Goal: Task Accomplishment & Management: Use online tool/utility

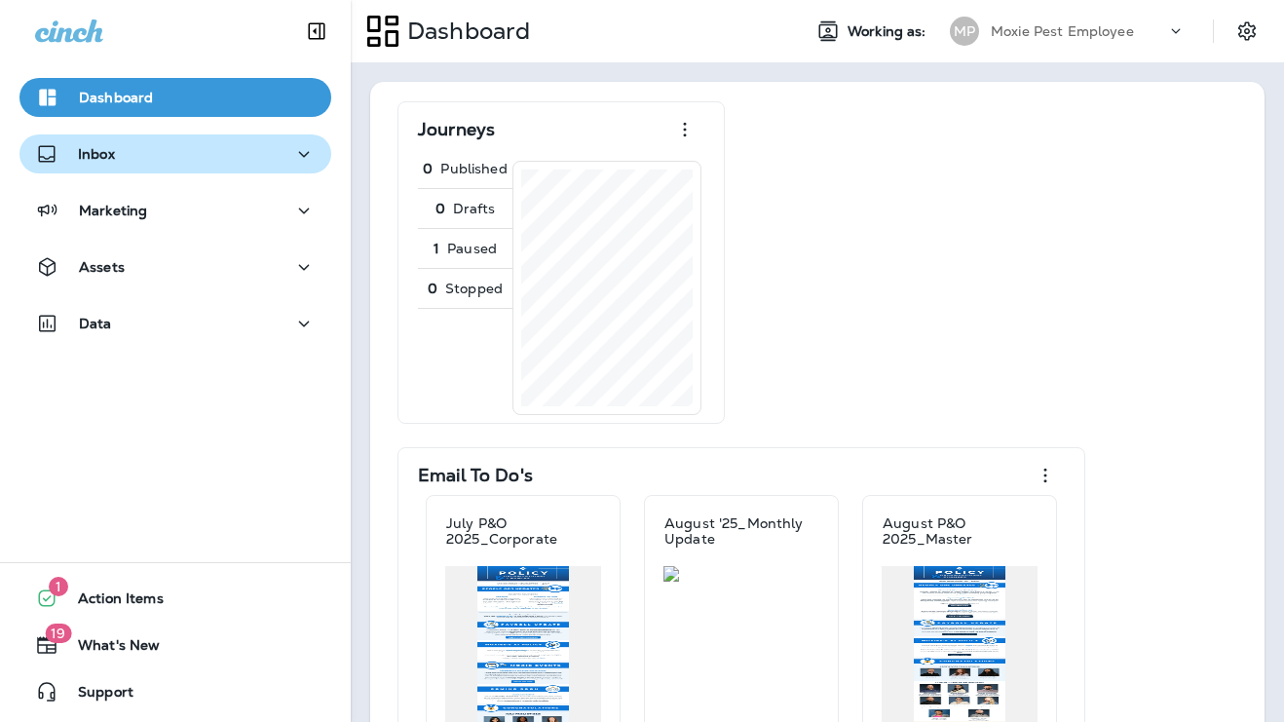
click at [121, 154] on div "Inbox" at bounding box center [175, 154] width 281 height 24
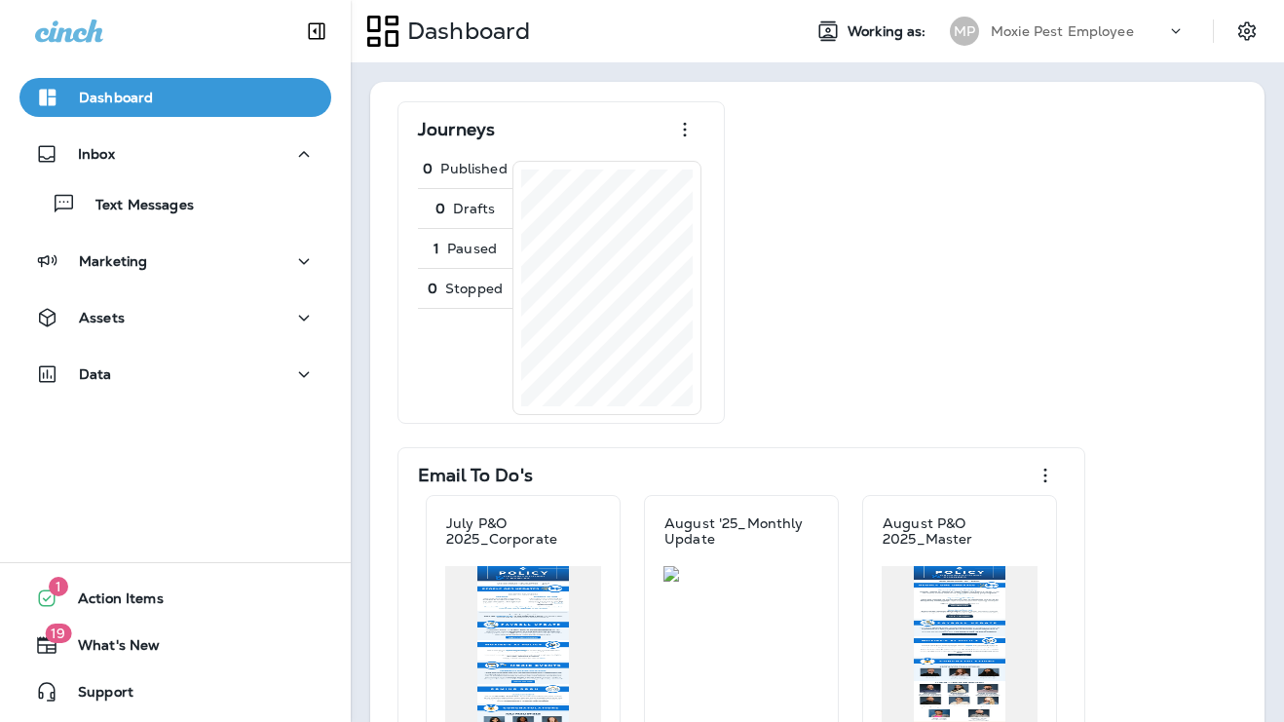
click at [144, 97] on p "Dashboard" at bounding box center [116, 98] width 74 height 16
click at [1091, 34] on p "Moxie Pest Employee" at bounding box center [1062, 31] width 143 height 16
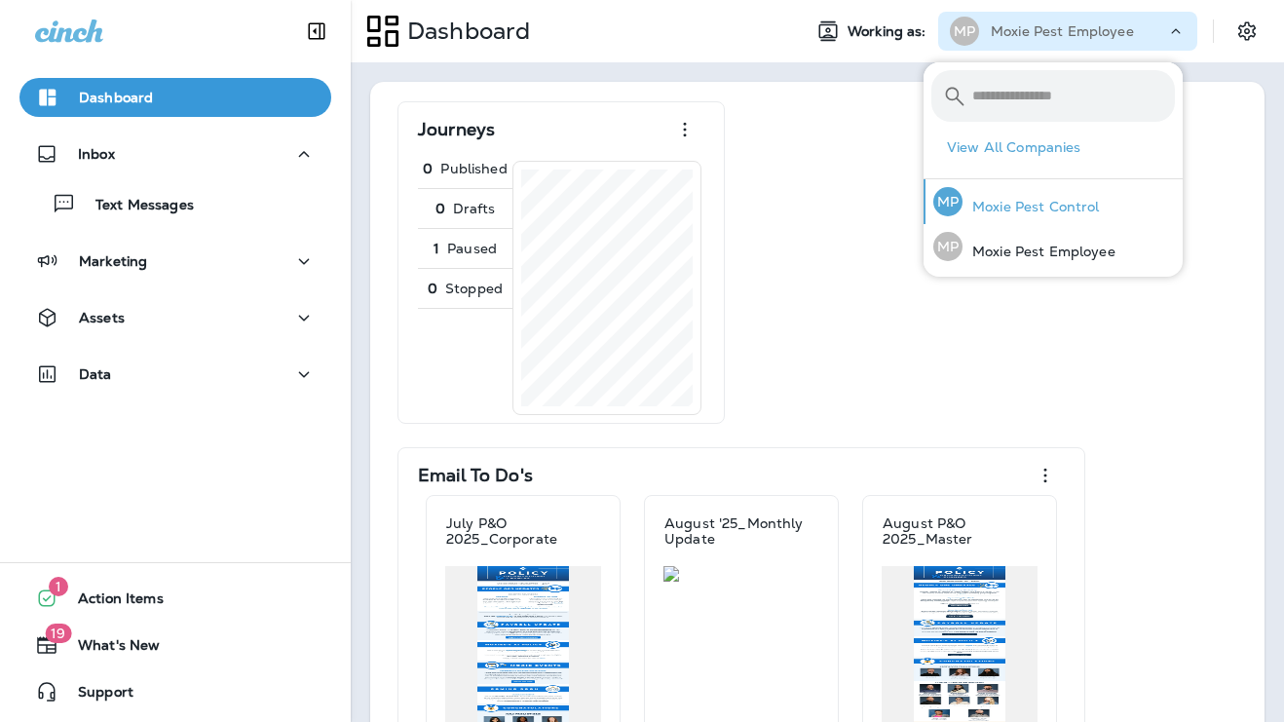
click at [1066, 206] on p "Moxie Pest Control" at bounding box center [1031, 207] width 137 height 16
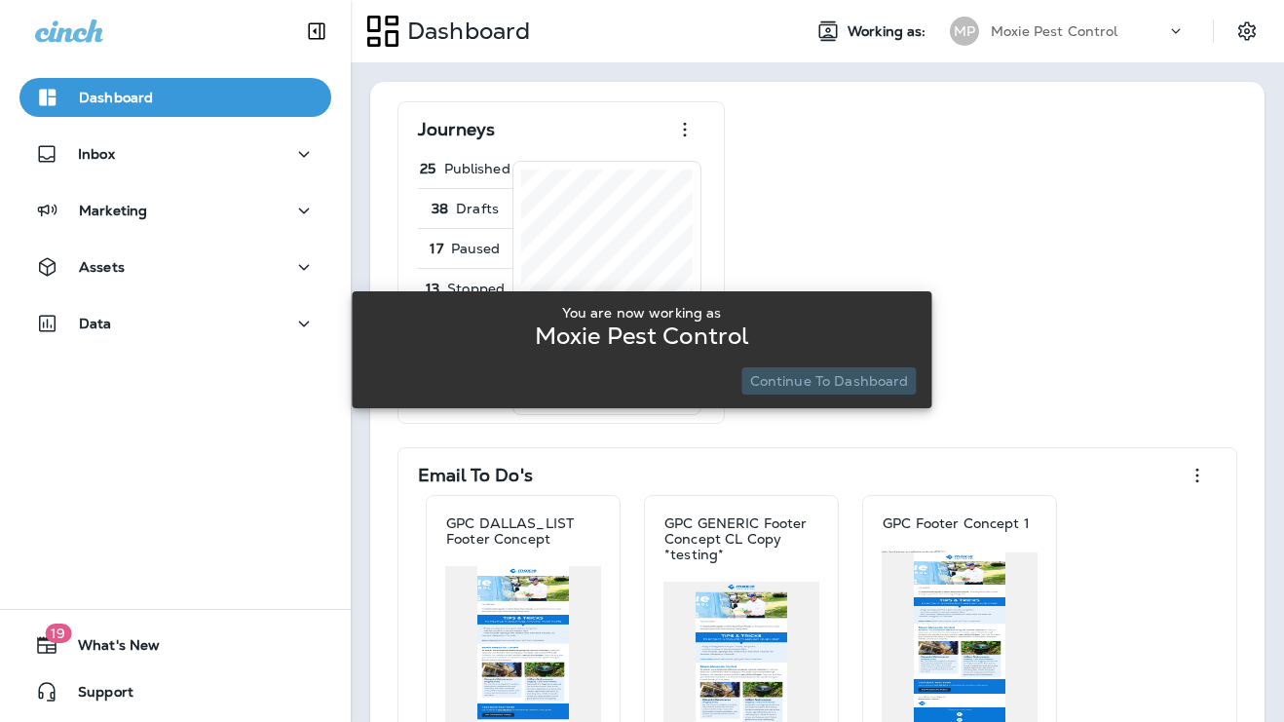
drag, startPoint x: 836, startPoint y: 382, endPoint x: 881, endPoint y: 354, distance: 53.0
click at [836, 382] on p "Continue to Dashboard" at bounding box center [829, 381] width 159 height 16
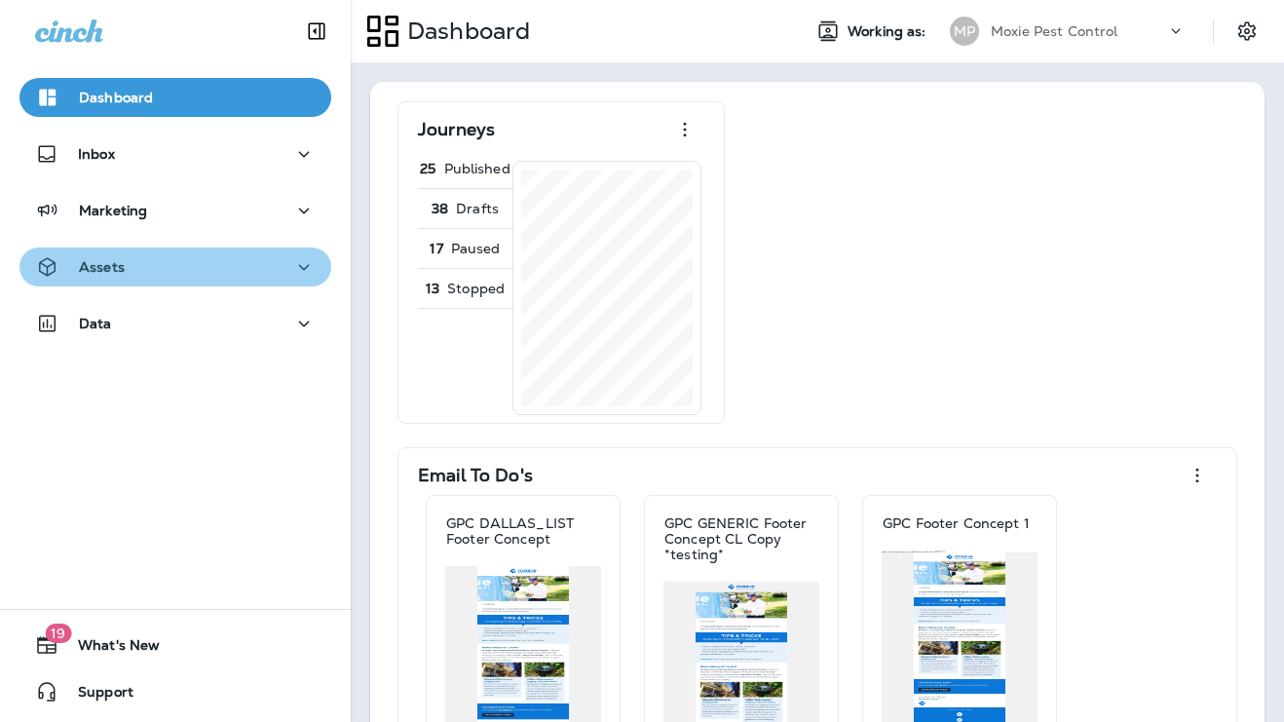
click at [242, 259] on div "Assets" at bounding box center [175, 267] width 281 height 24
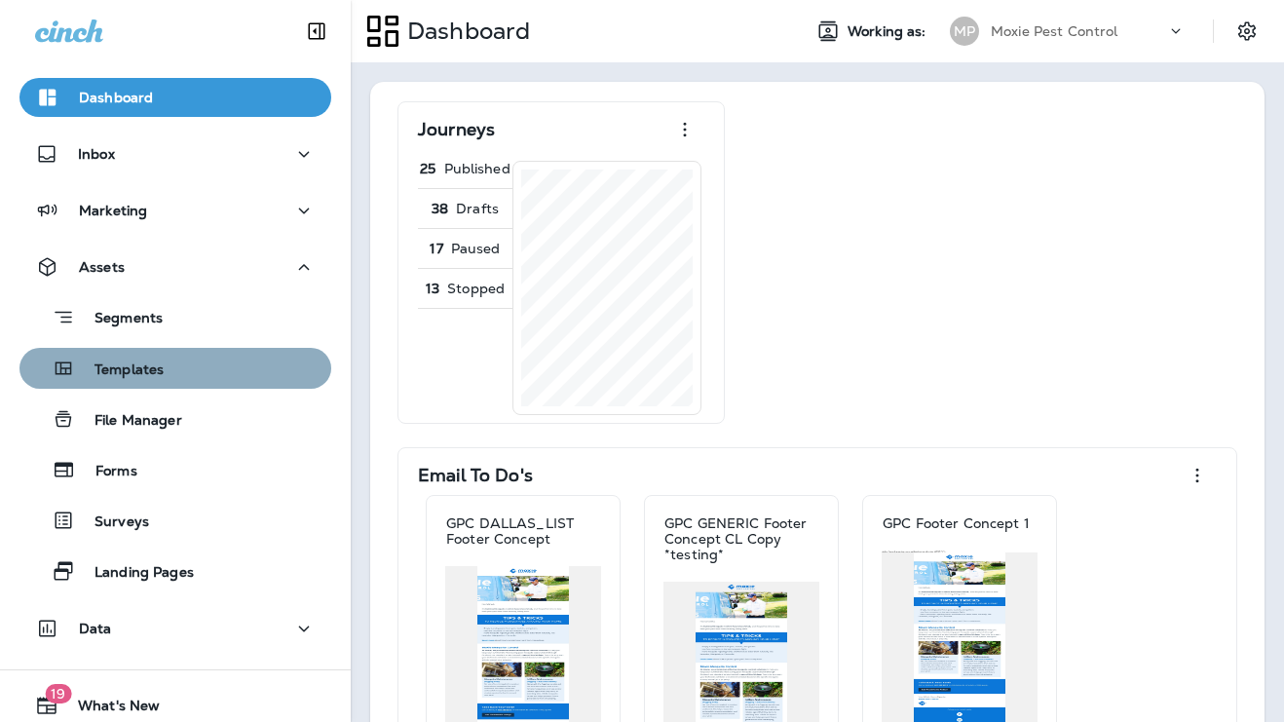
click at [200, 361] on div "Templates" at bounding box center [175, 368] width 296 height 29
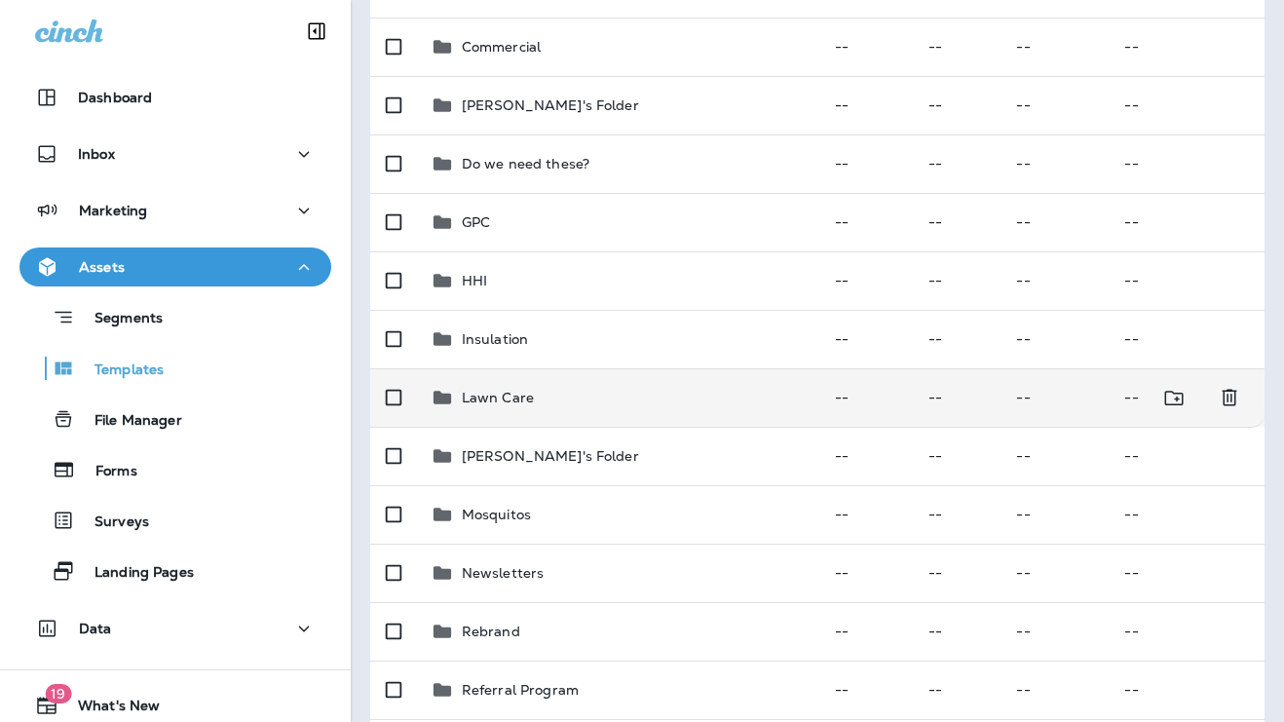
scroll to position [296, 0]
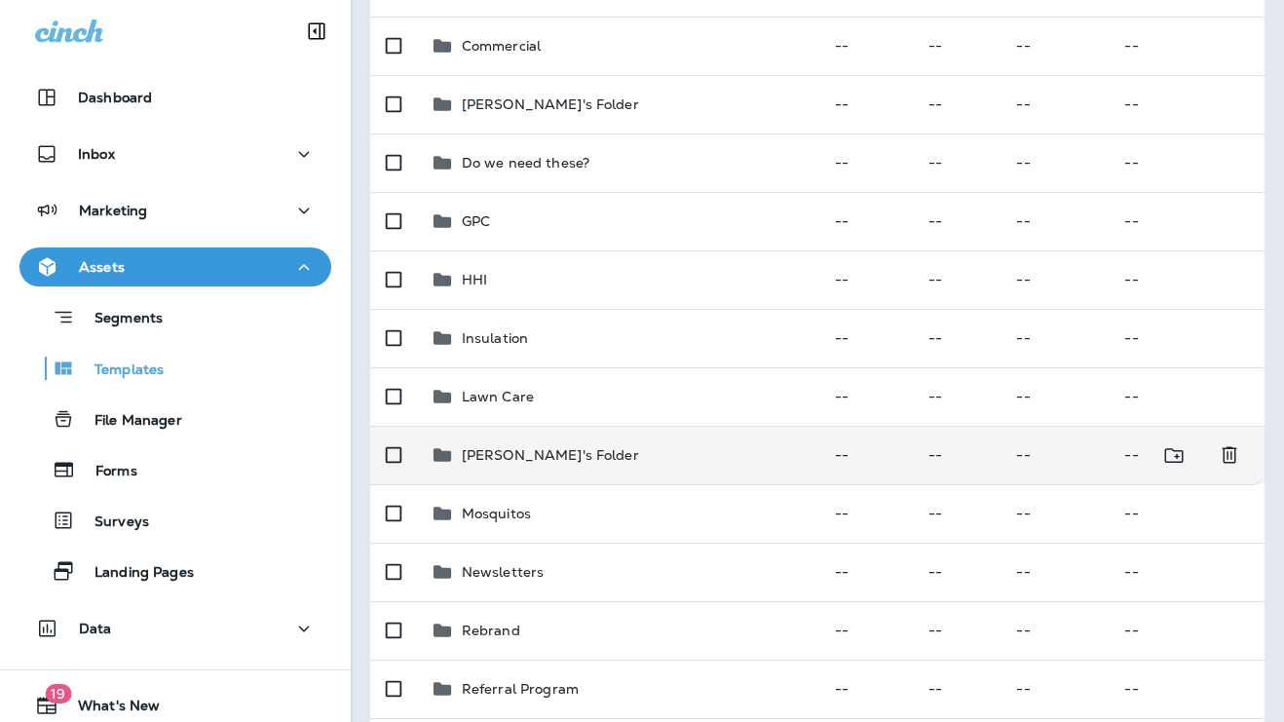
click at [548, 450] on p "[PERSON_NAME]'s Folder" at bounding box center [550, 455] width 177 height 16
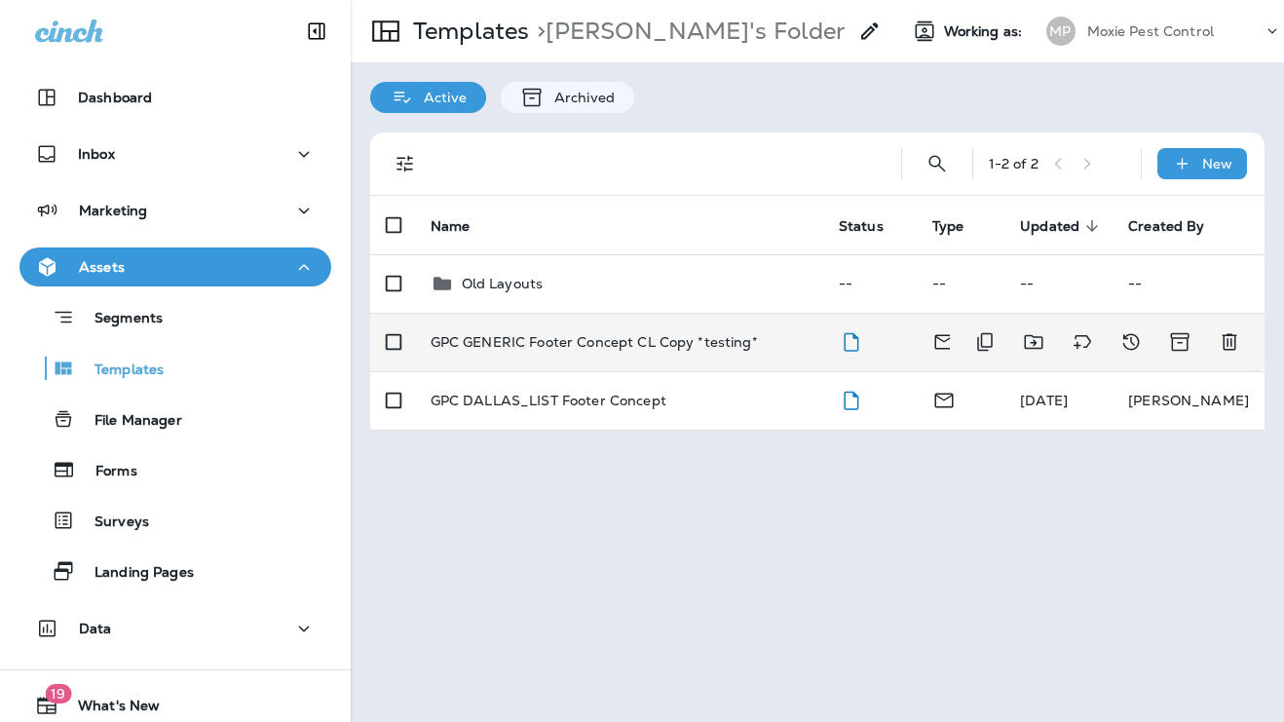
click at [590, 336] on p "GPC GENERIC Footer Concept CL Copy *testing*" at bounding box center [594, 342] width 327 height 16
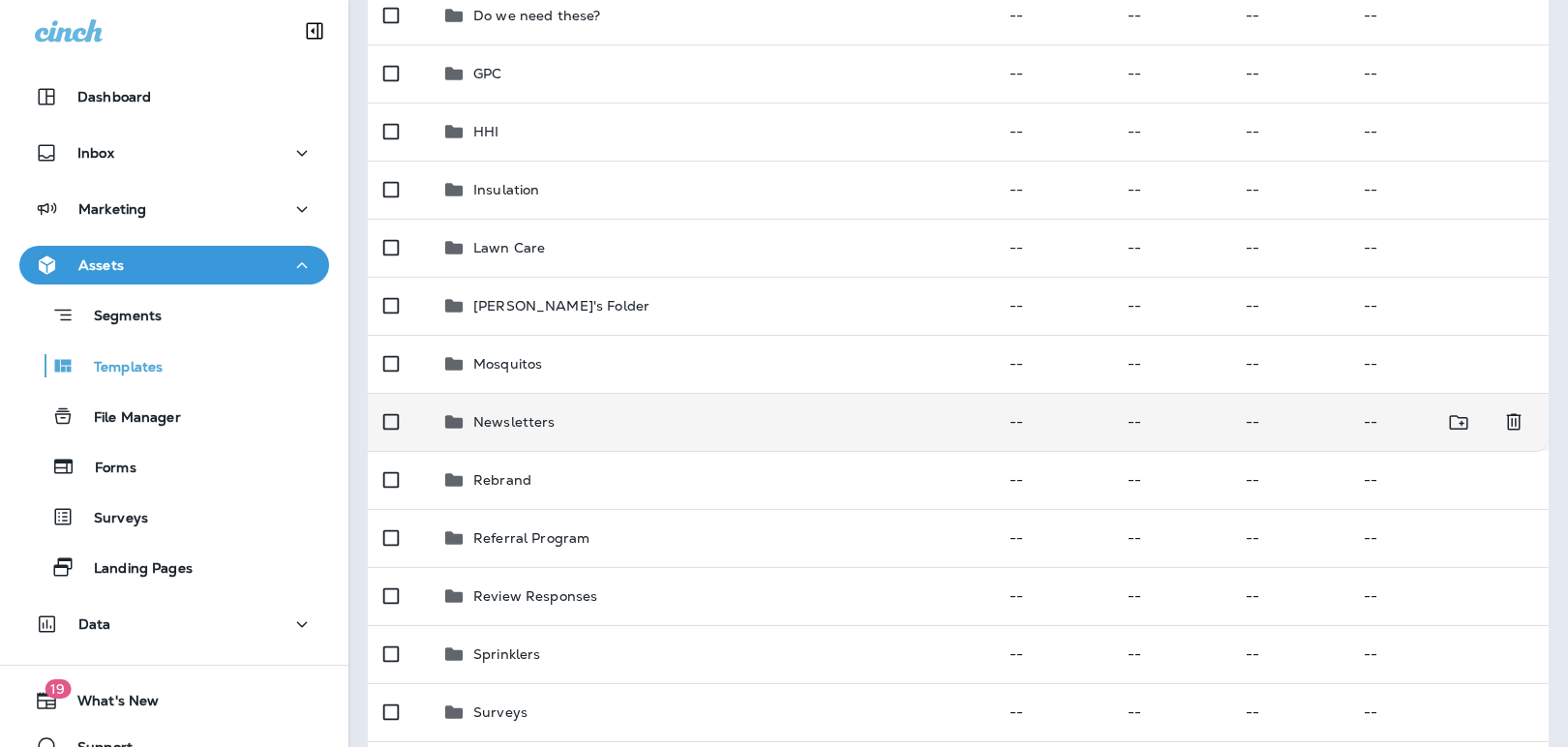
scroll to position [441, 0]
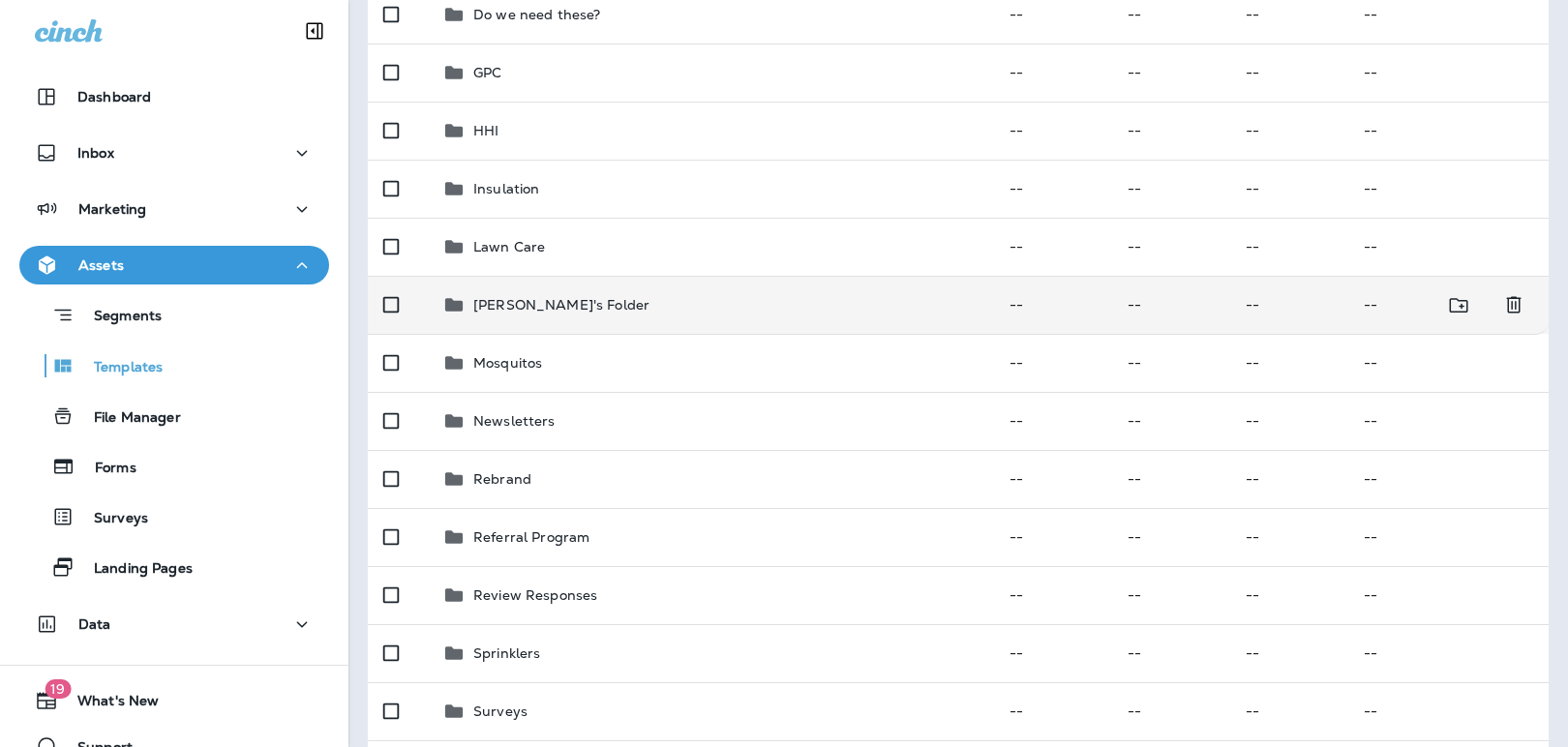
click at [546, 300] on p "[PERSON_NAME]'s Folder" at bounding box center [560, 305] width 176 height 16
click at [517, 304] on p "[PERSON_NAME]'s Folder" at bounding box center [560, 305] width 176 height 16
click at [518, 304] on p "[PERSON_NAME]'s Folder" at bounding box center [560, 305] width 176 height 16
click at [449, 304] on icon at bounding box center [454, 304] width 18 height 13
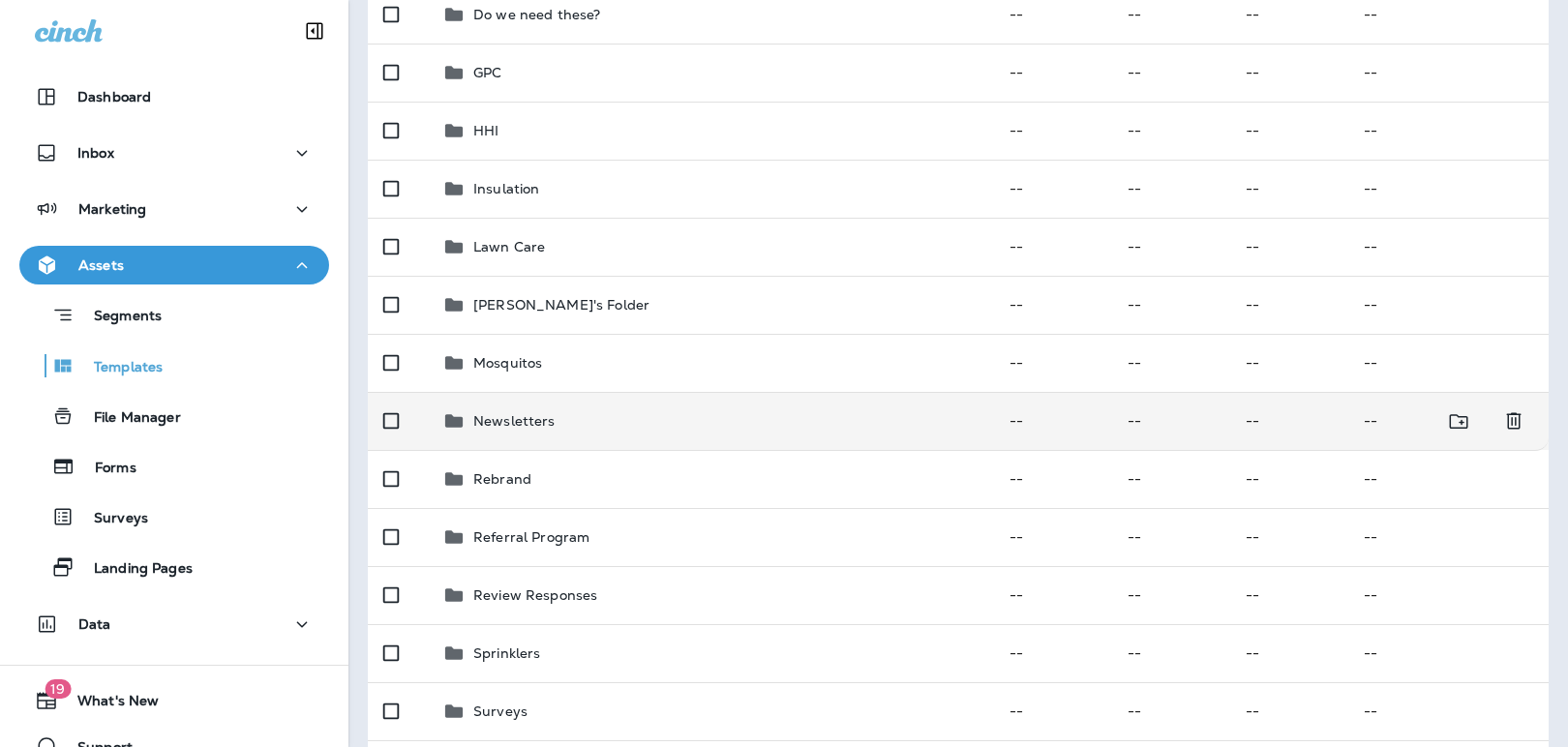
click at [779, 392] on td "Newsletters" at bounding box center [710, 421] width 567 height 58
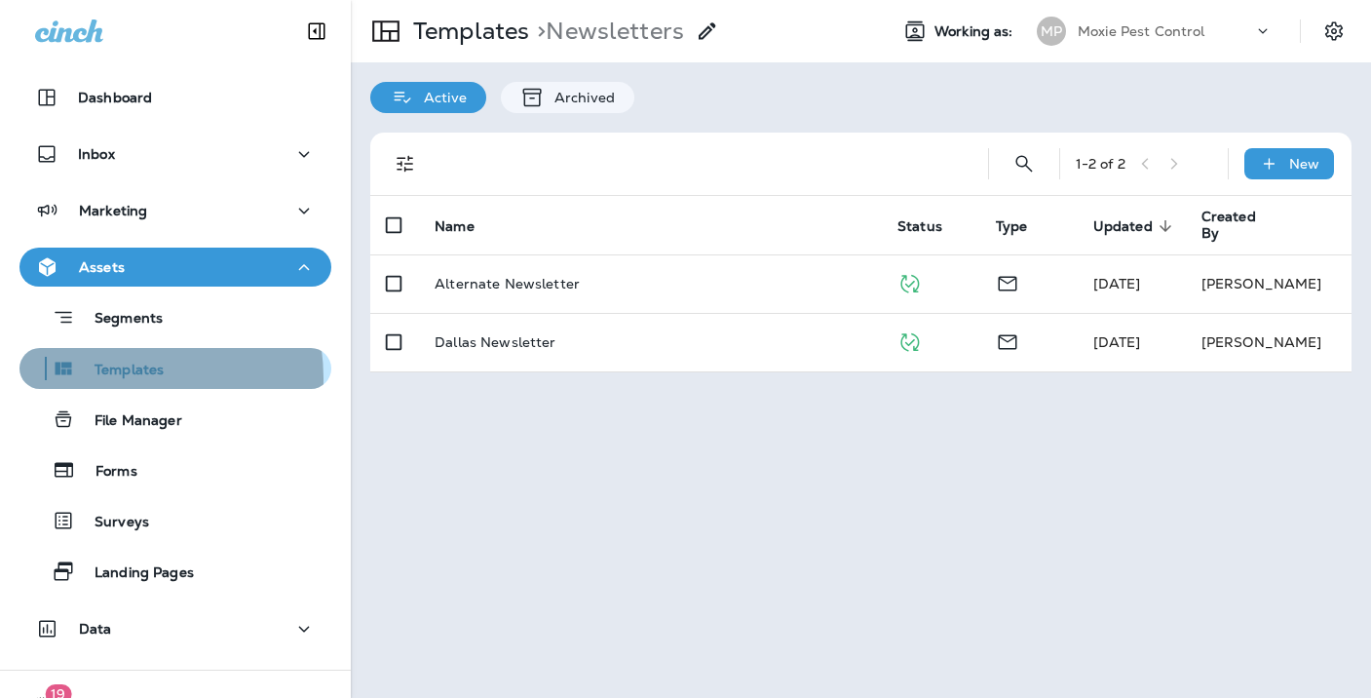
click at [110, 377] on p "Templates" at bounding box center [119, 370] width 89 height 19
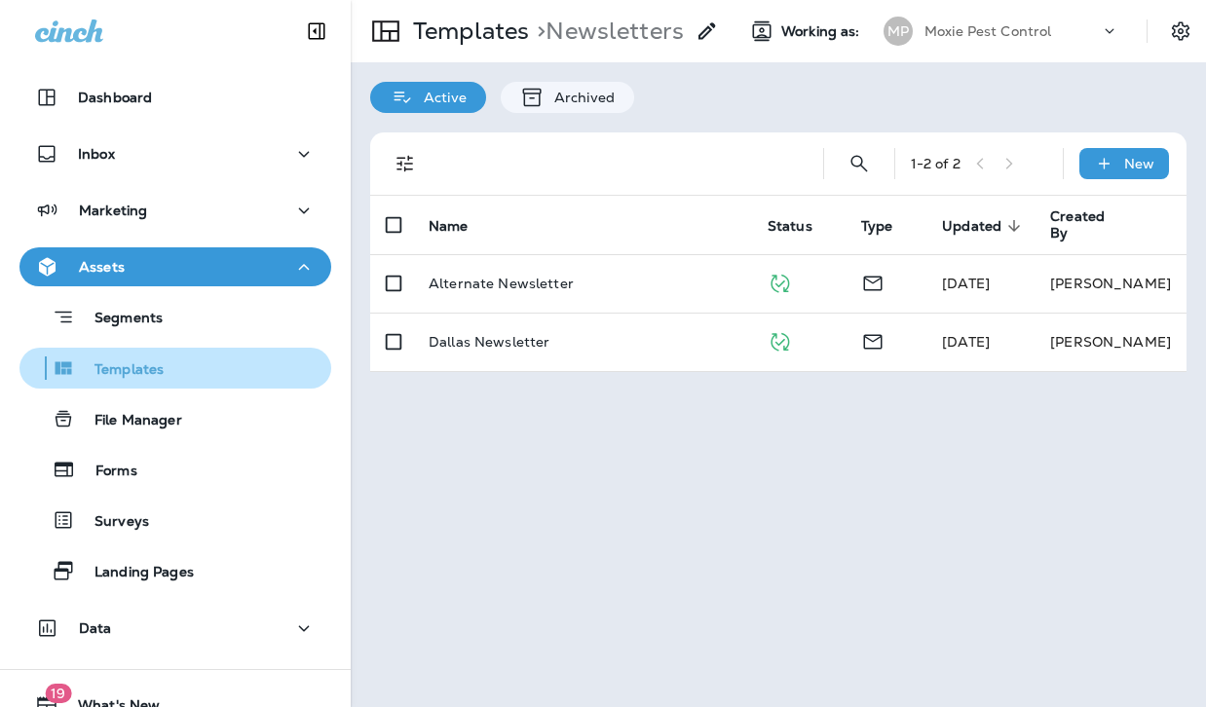
click at [154, 371] on p "Templates" at bounding box center [119, 370] width 89 height 19
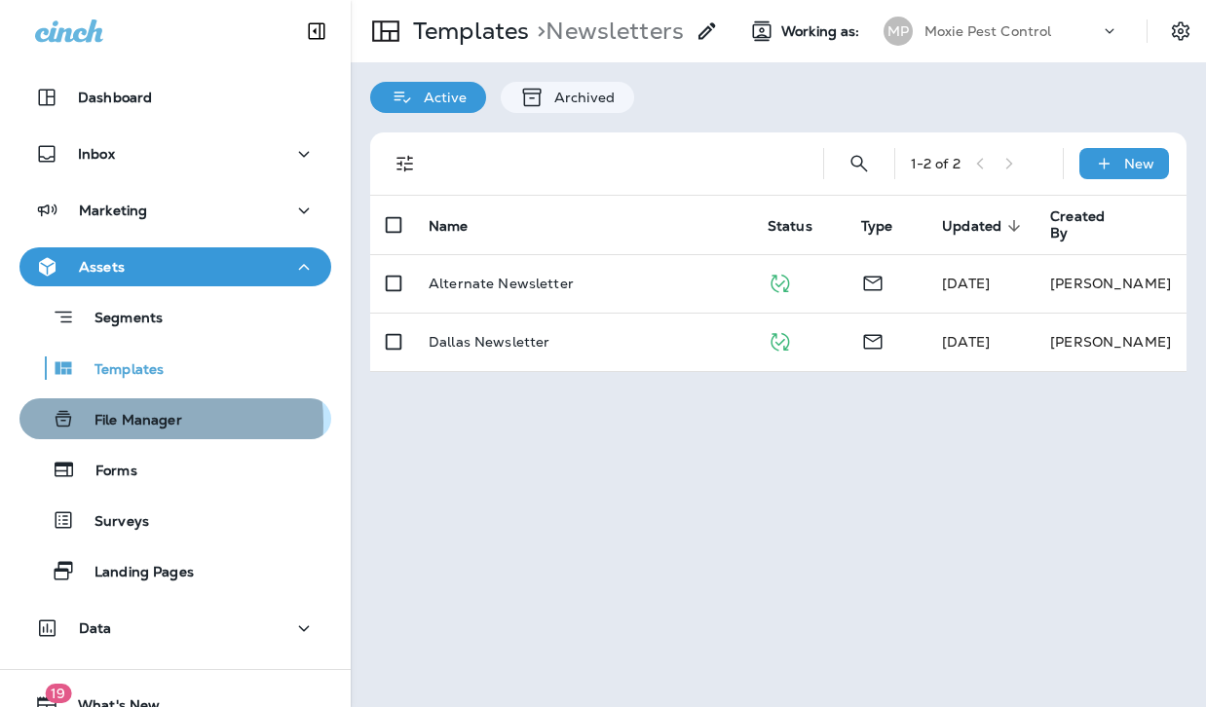
click at [137, 423] on p "File Manager" at bounding box center [128, 421] width 107 height 19
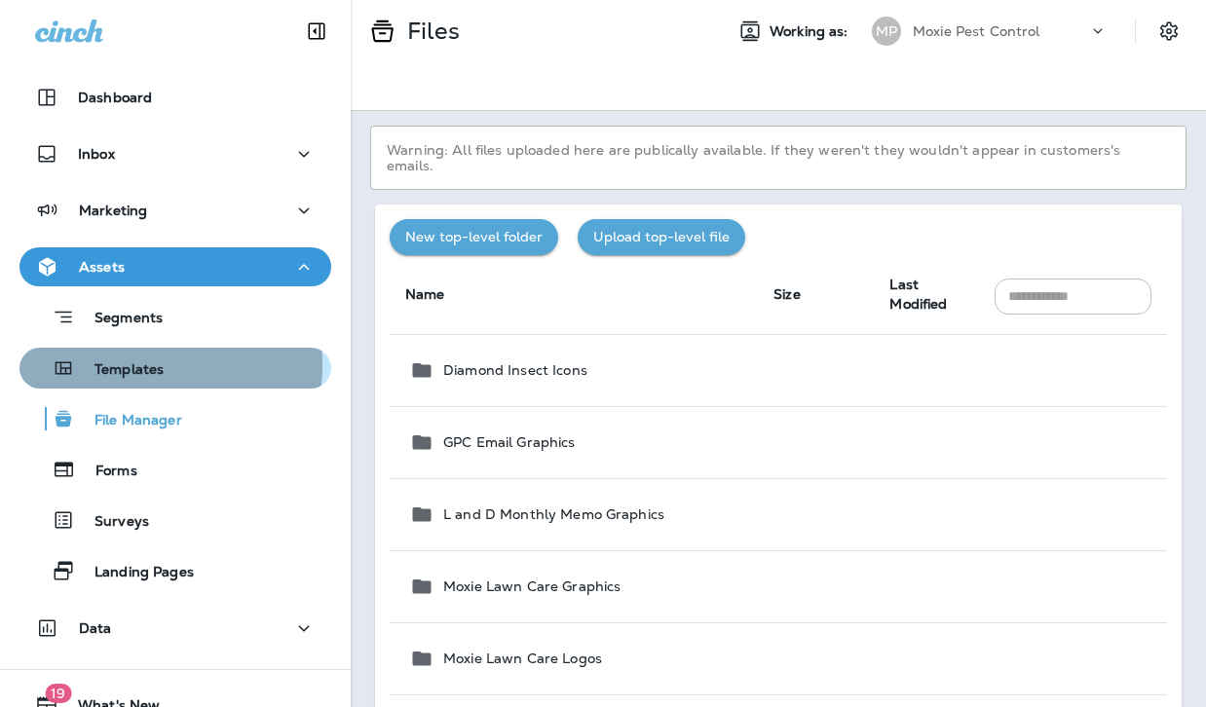
click at [113, 365] on p "Templates" at bounding box center [119, 370] width 89 height 19
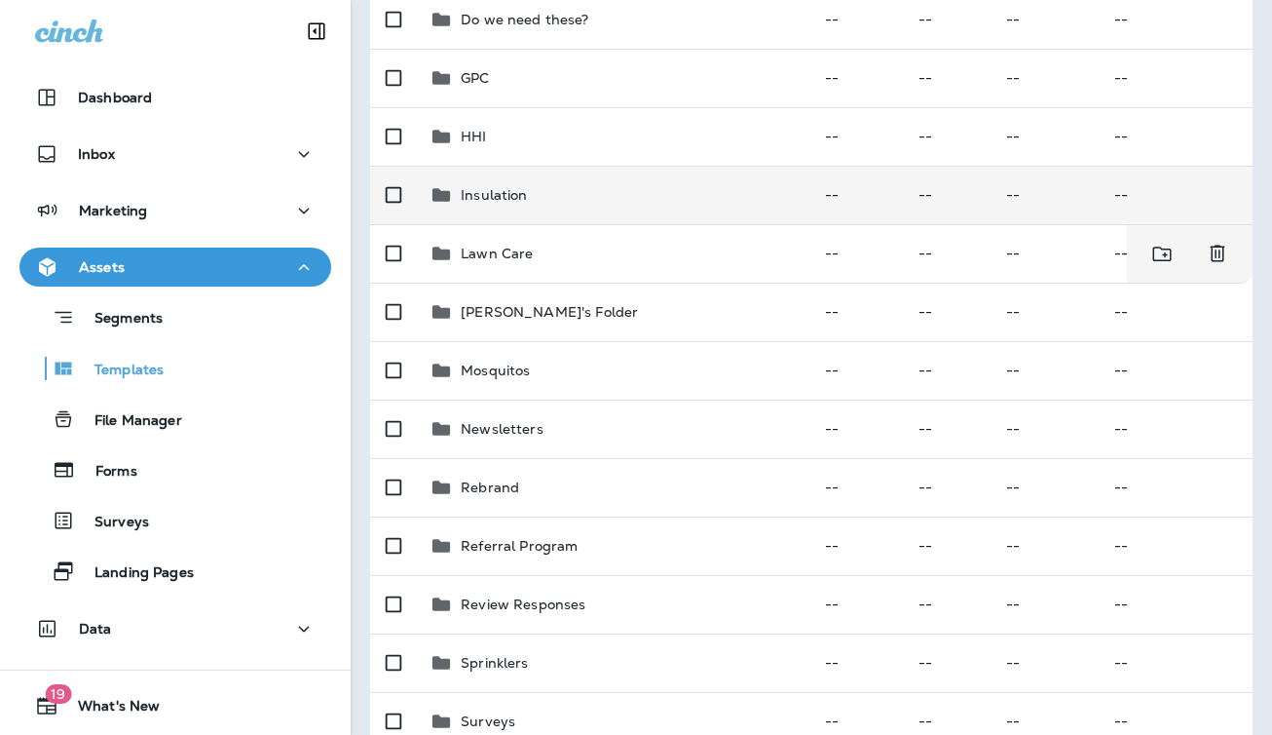
scroll to position [443, 0]
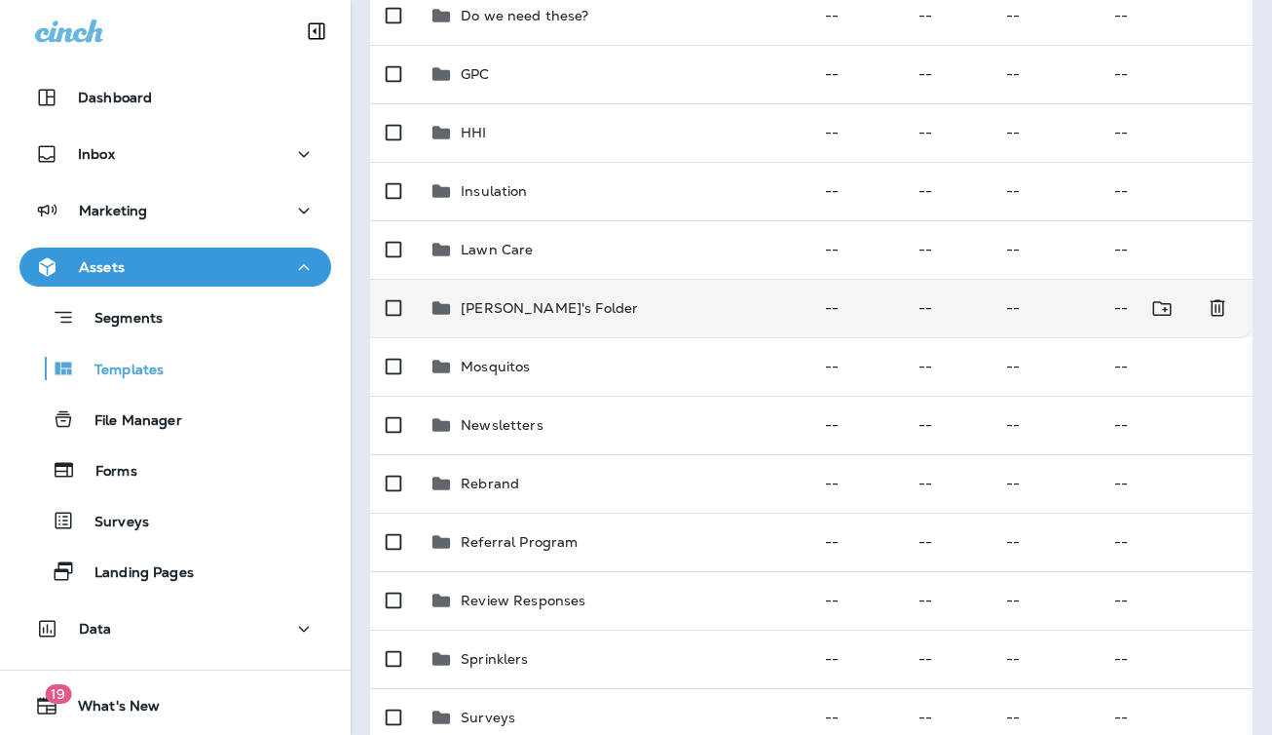
click at [564, 301] on p "[PERSON_NAME]'s Folder" at bounding box center [549, 308] width 177 height 16
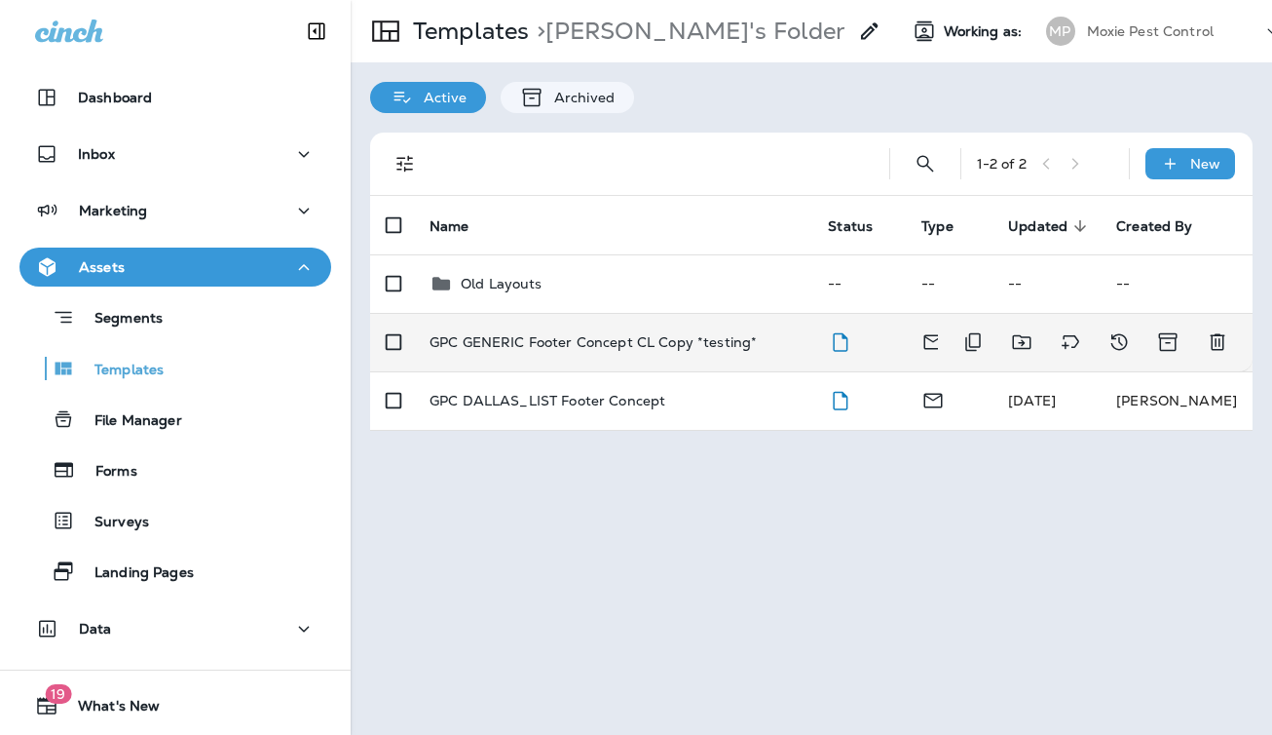
click at [528, 343] on p "GPC GENERIC Footer Concept CL Copy *testing*" at bounding box center [593, 342] width 327 height 16
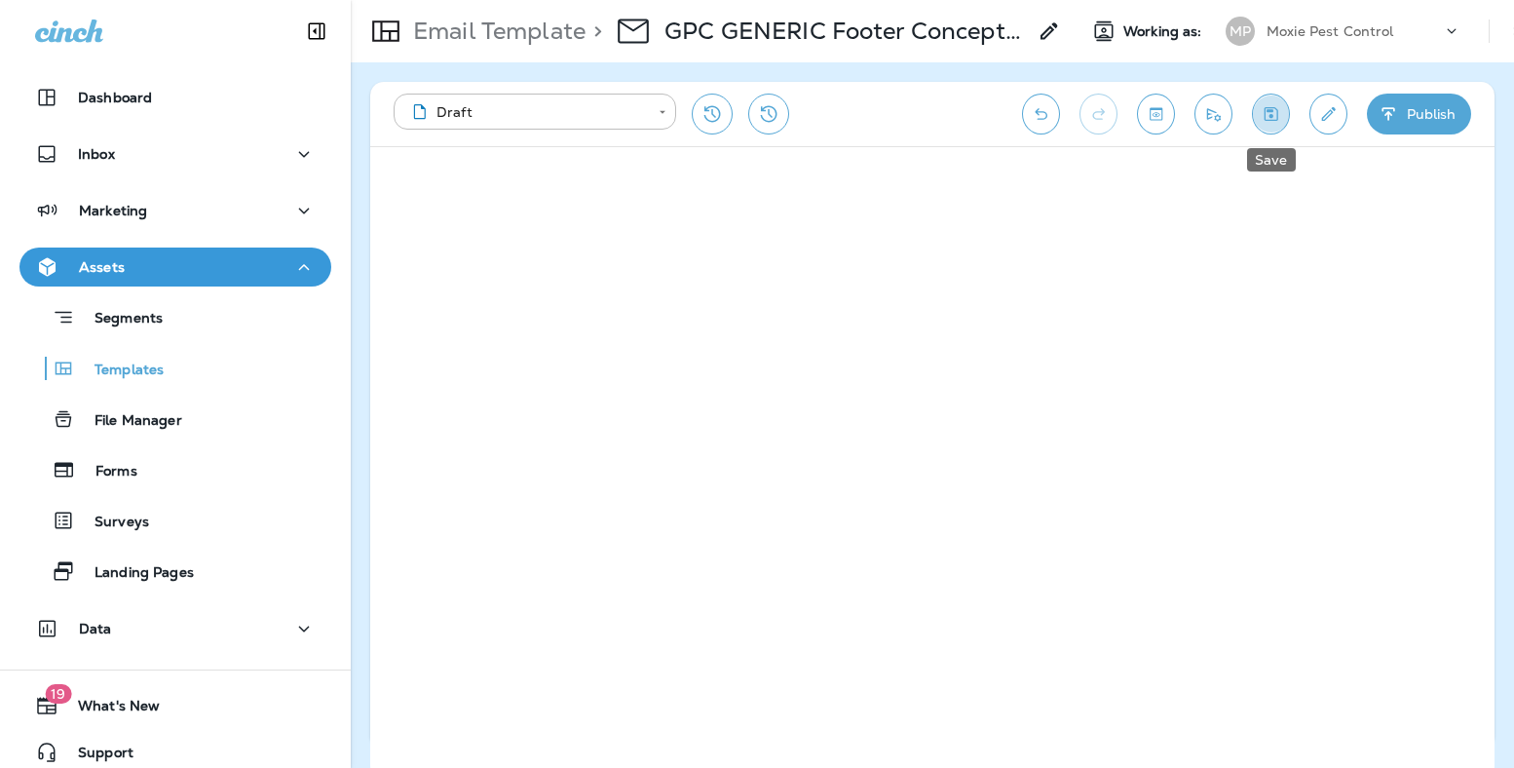
click at [1266, 112] on icon "Save" at bounding box center [1272, 114] width 14 height 14
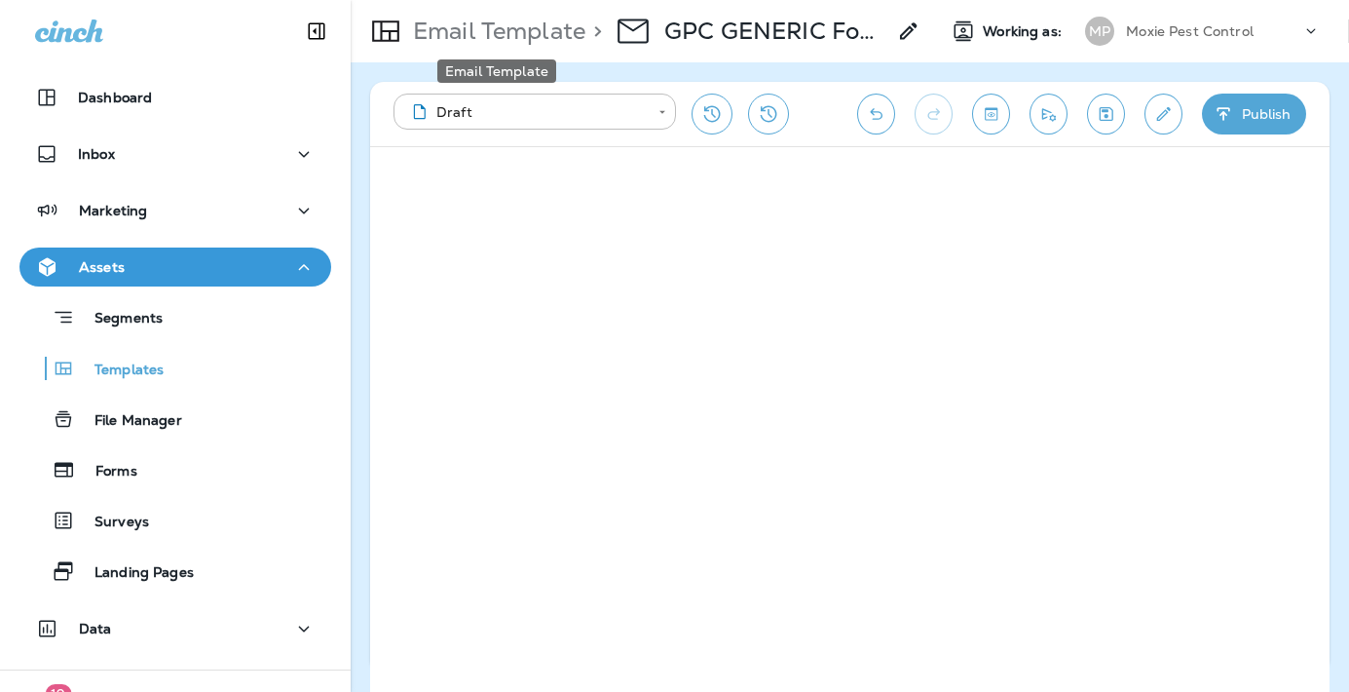
click at [485, 36] on p "Email Template" at bounding box center [495, 31] width 180 height 29
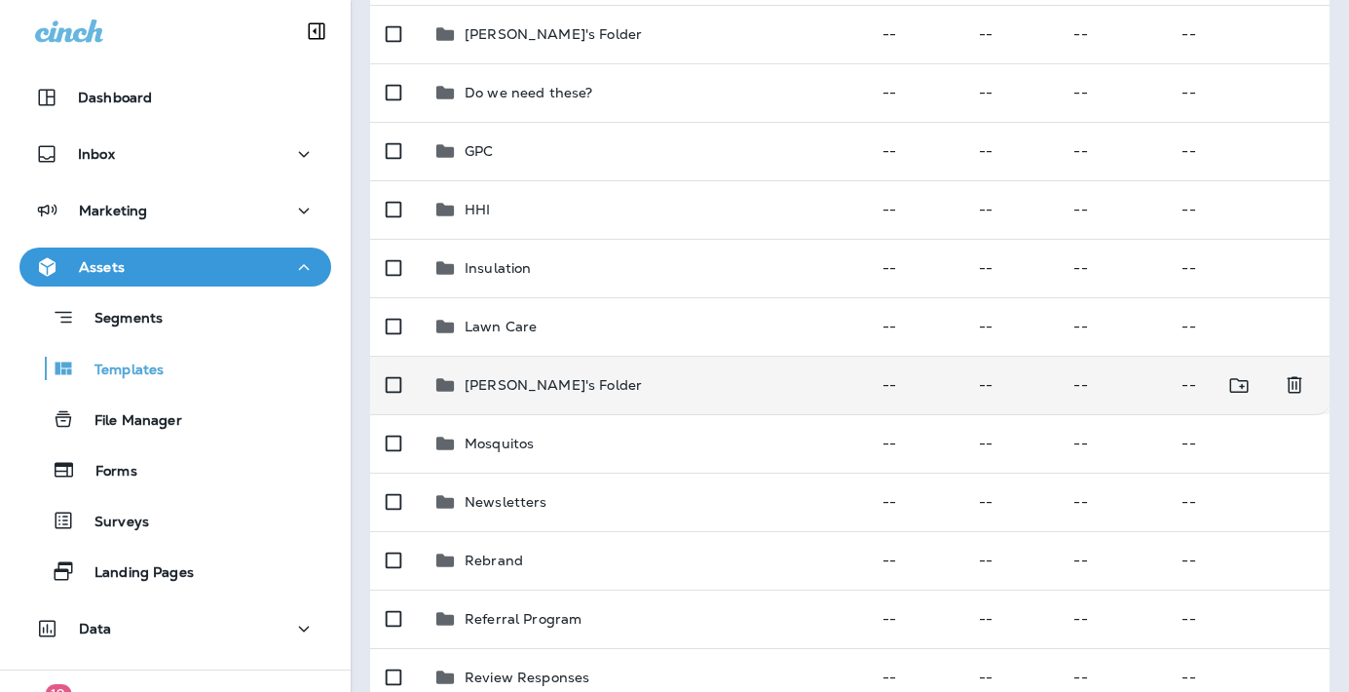
scroll to position [367, 0]
click at [529, 381] on p "[PERSON_NAME]'s Folder" at bounding box center [553, 384] width 177 height 16
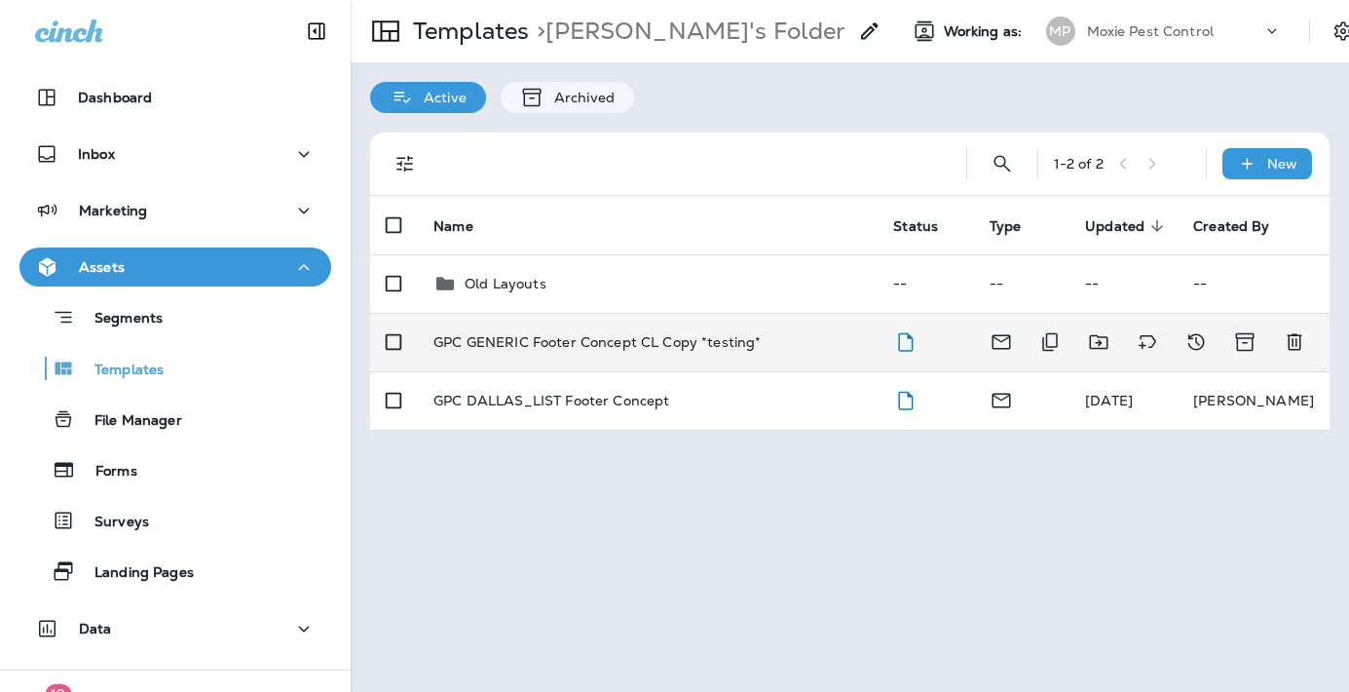
click at [568, 344] on p "GPC GENERIC Footer Concept CL Copy *testing*" at bounding box center [597, 342] width 327 height 16
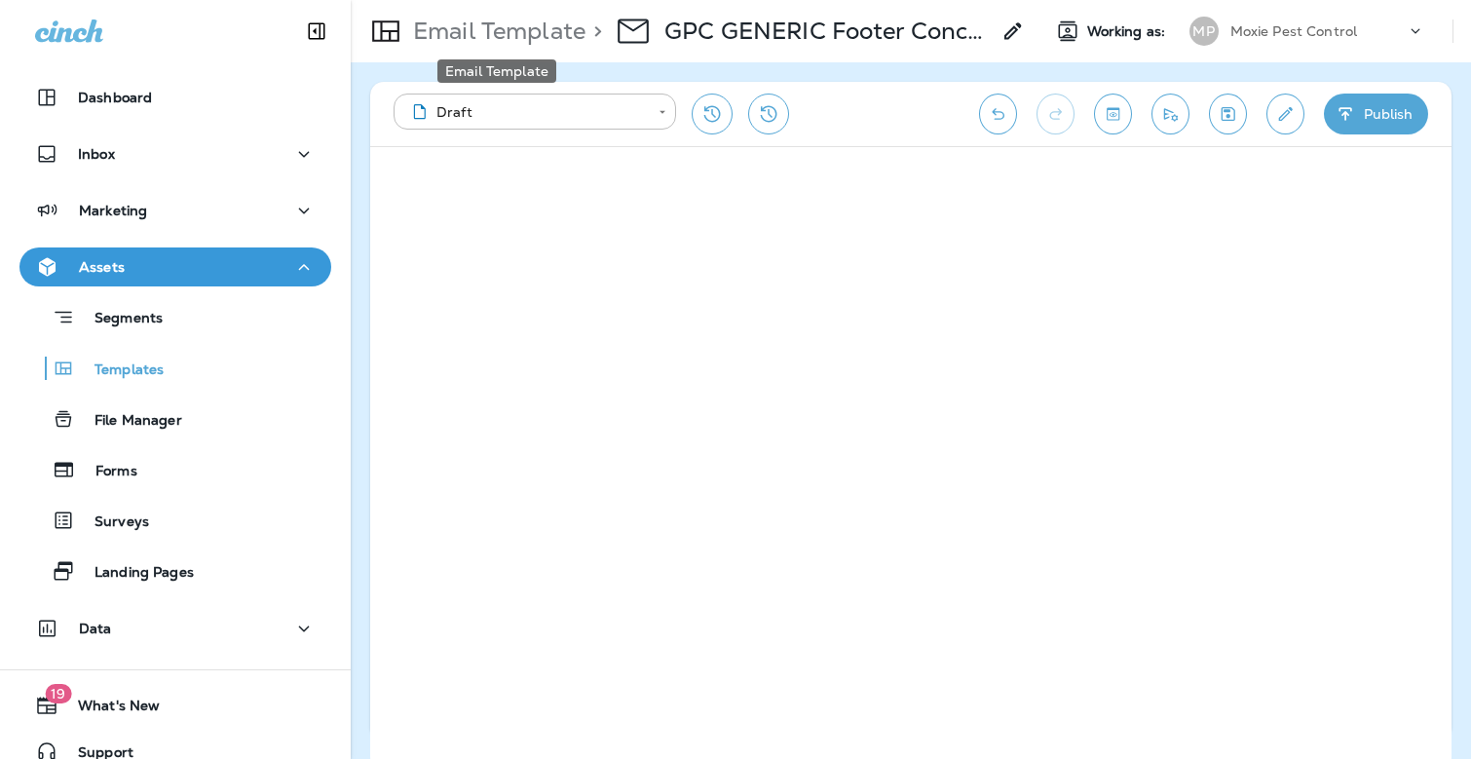
click at [528, 35] on p "Email Template" at bounding box center [495, 31] width 180 height 29
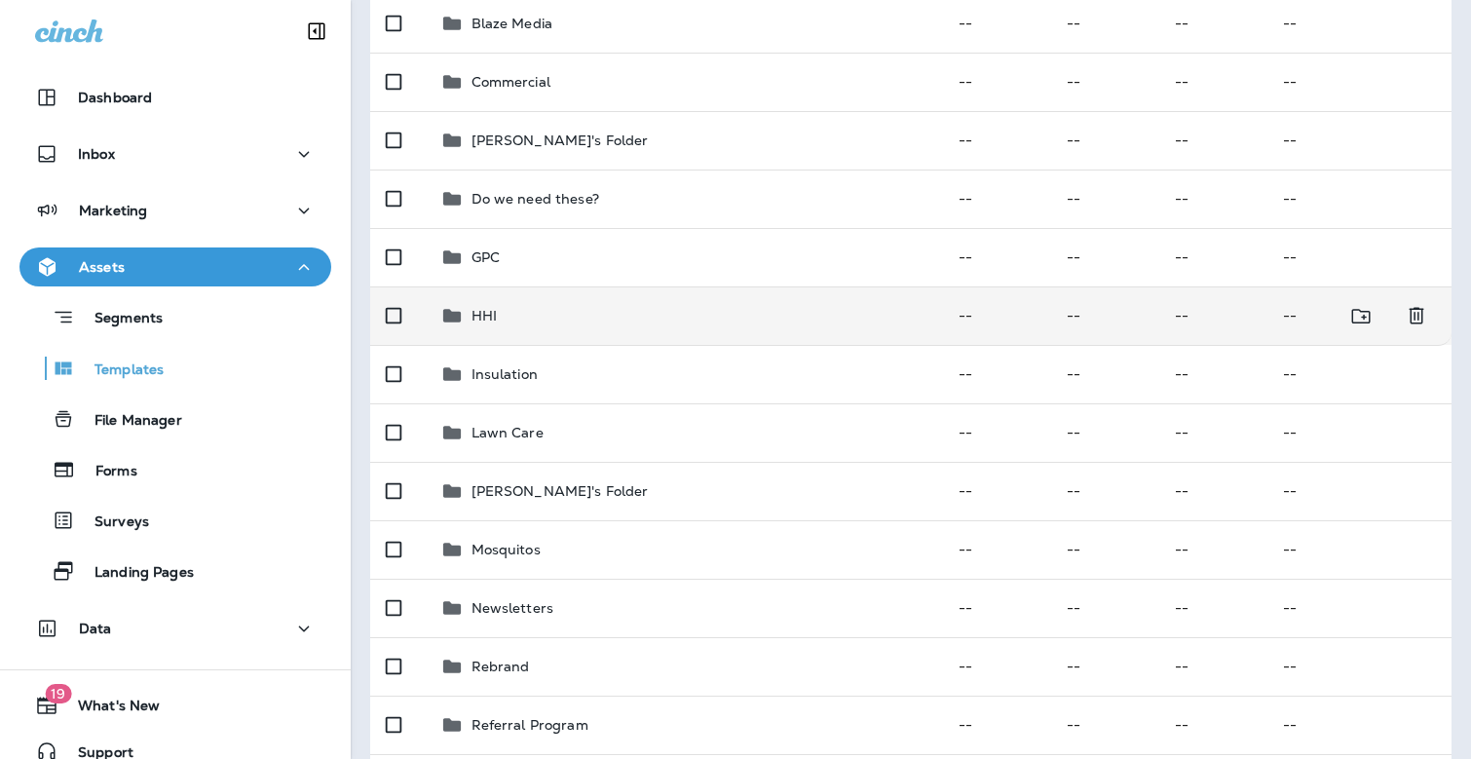
scroll to position [262, 0]
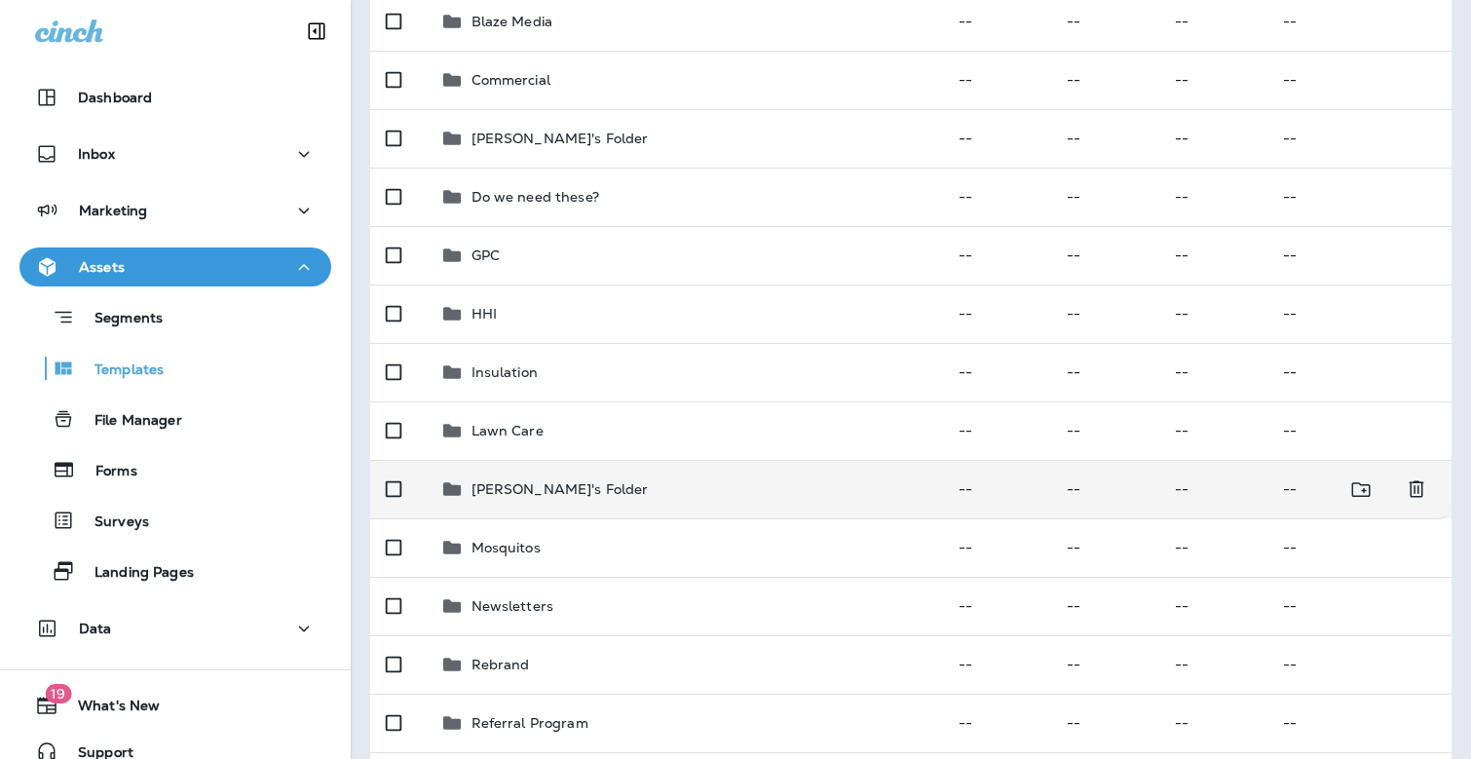
click at [496, 487] on p "[PERSON_NAME]'s Folder" at bounding box center [560, 489] width 177 height 16
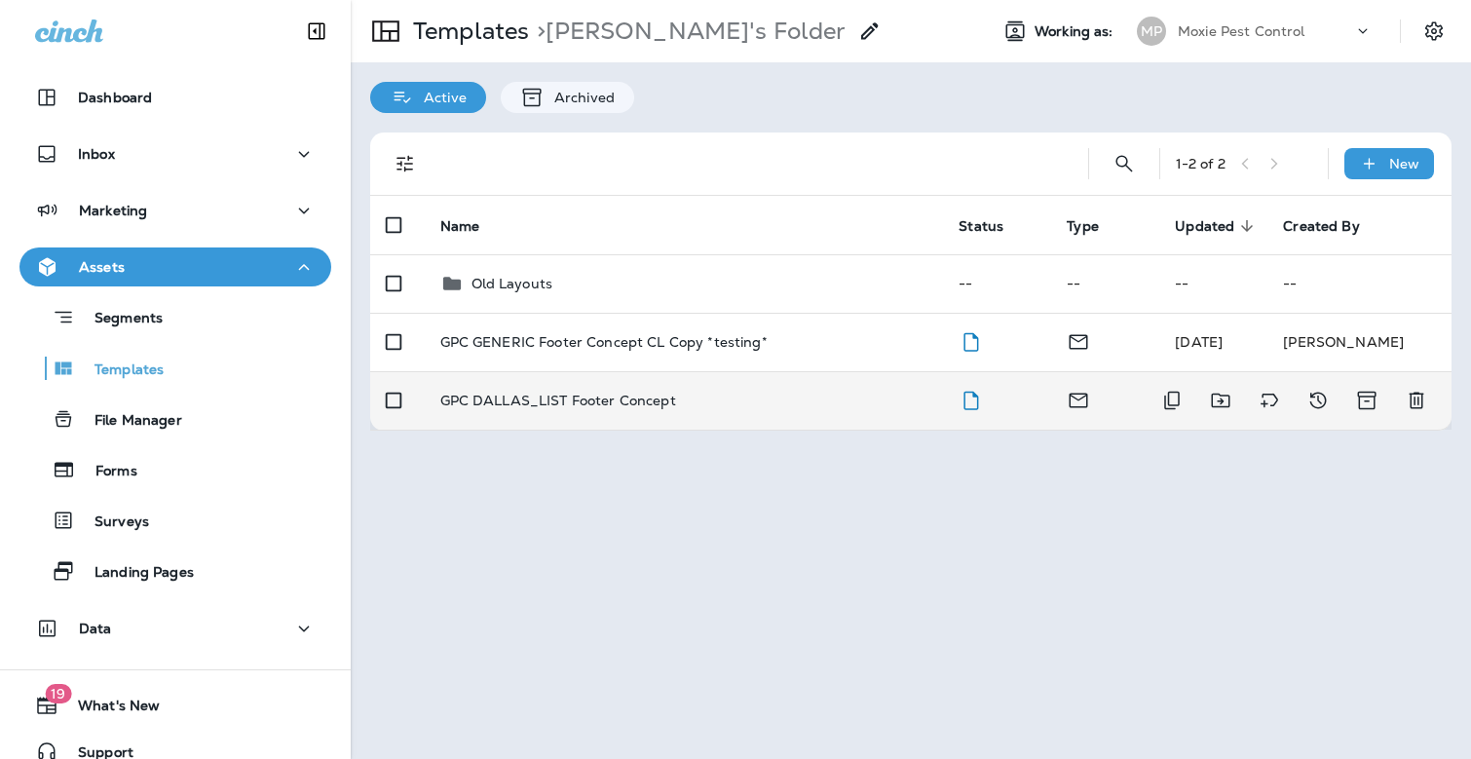
click at [510, 406] on p "GPC DALLAS_LIST Footer Concept" at bounding box center [558, 401] width 236 height 16
